Goal: Information Seeking & Learning: Find specific page/section

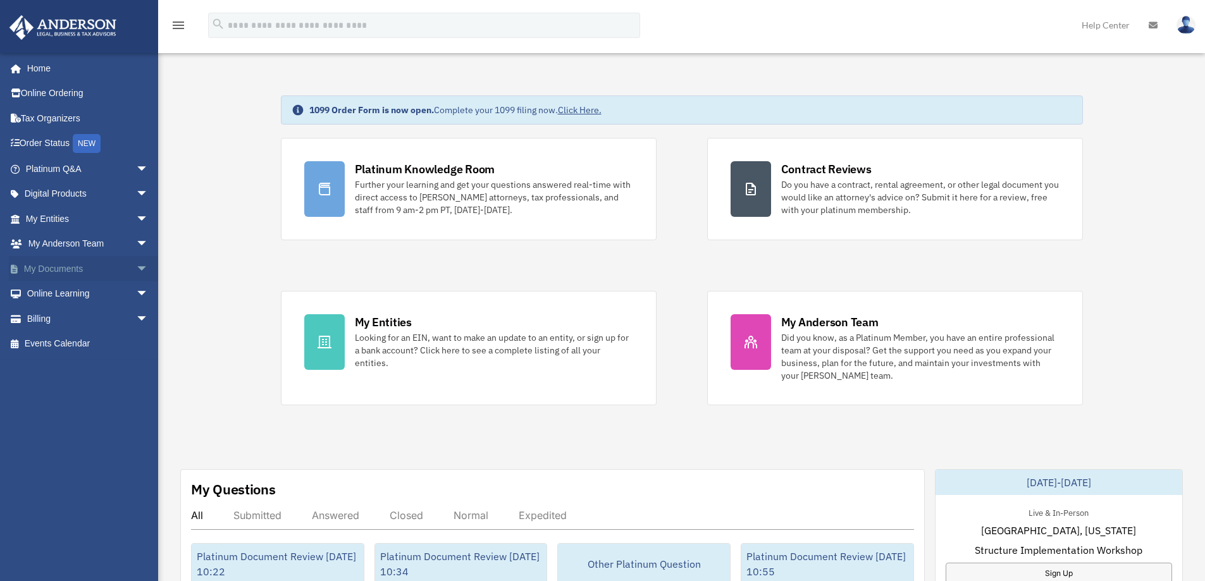
click at [136, 265] on span "arrow_drop_down" at bounding box center [148, 269] width 25 height 26
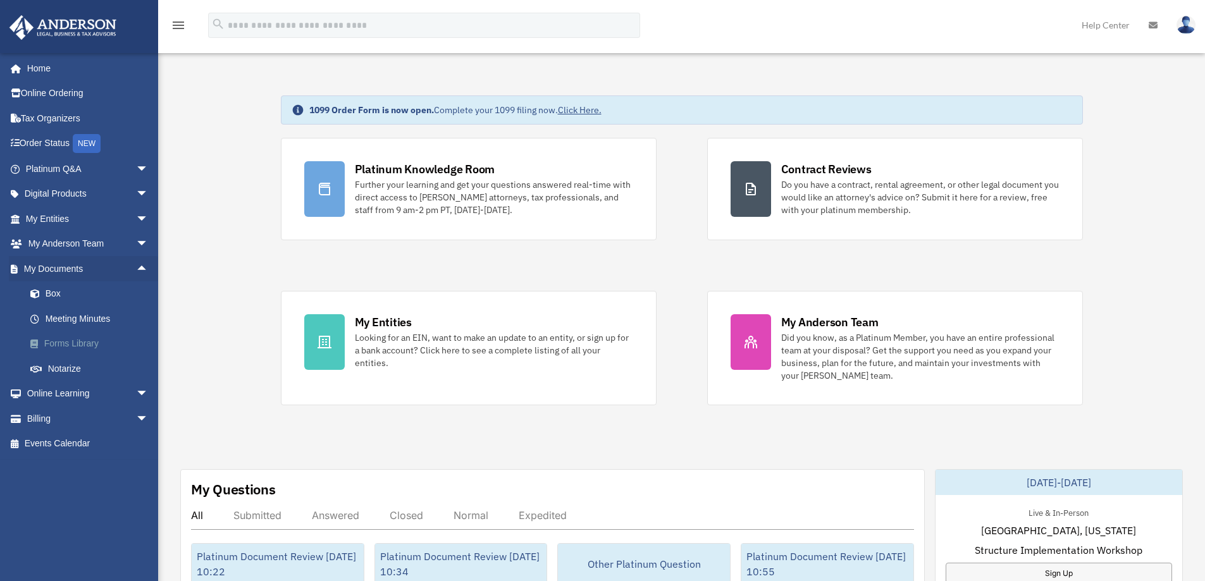
click at [99, 344] on link "Forms Library" at bounding box center [93, 344] width 150 height 25
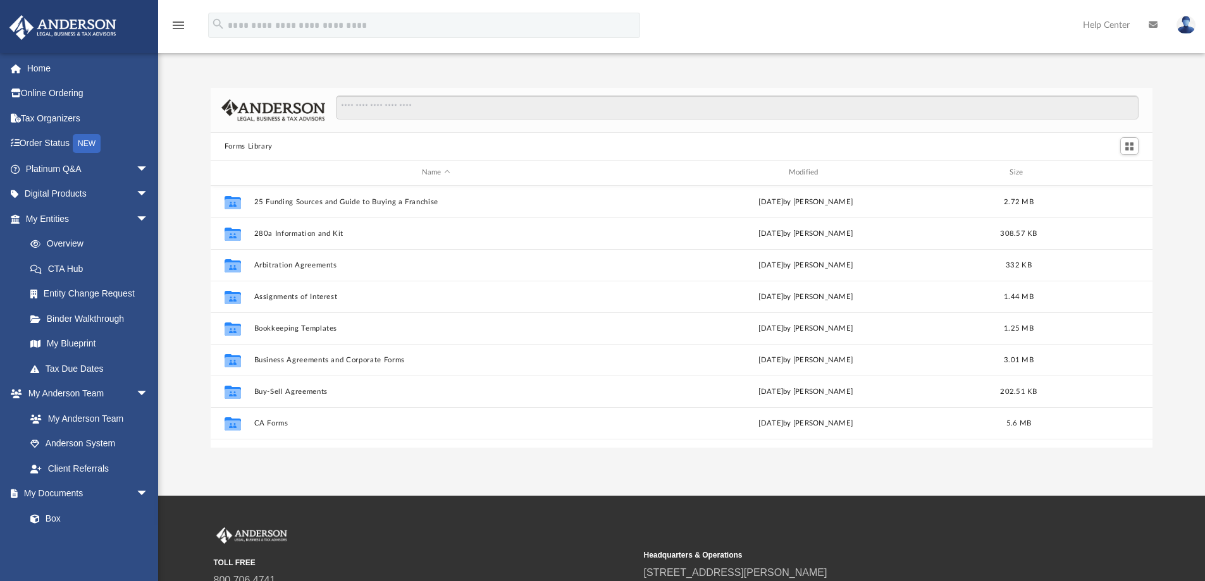
scroll to position [278, 933]
click at [363, 105] on input "Search files and folders" at bounding box center [737, 108] width 803 height 24
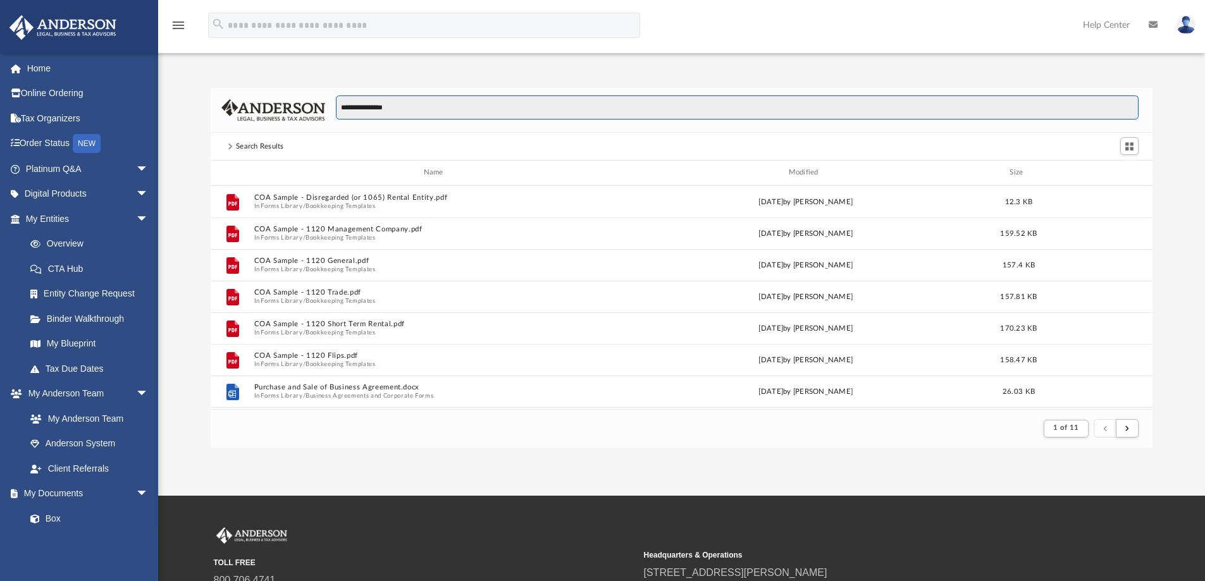
scroll to position [239, 933]
type input "**********"
drag, startPoint x: 1021, startPoint y: 17, endPoint x: 986, endPoint y: 20, distance: 34.9
click at [1021, 17] on div "menu search Site Menu add bob.apples@andersonadvisors.com My Profile Reset Pass…" at bounding box center [602, 30] width 1186 height 43
